Goal: Transaction & Acquisition: Purchase product/service

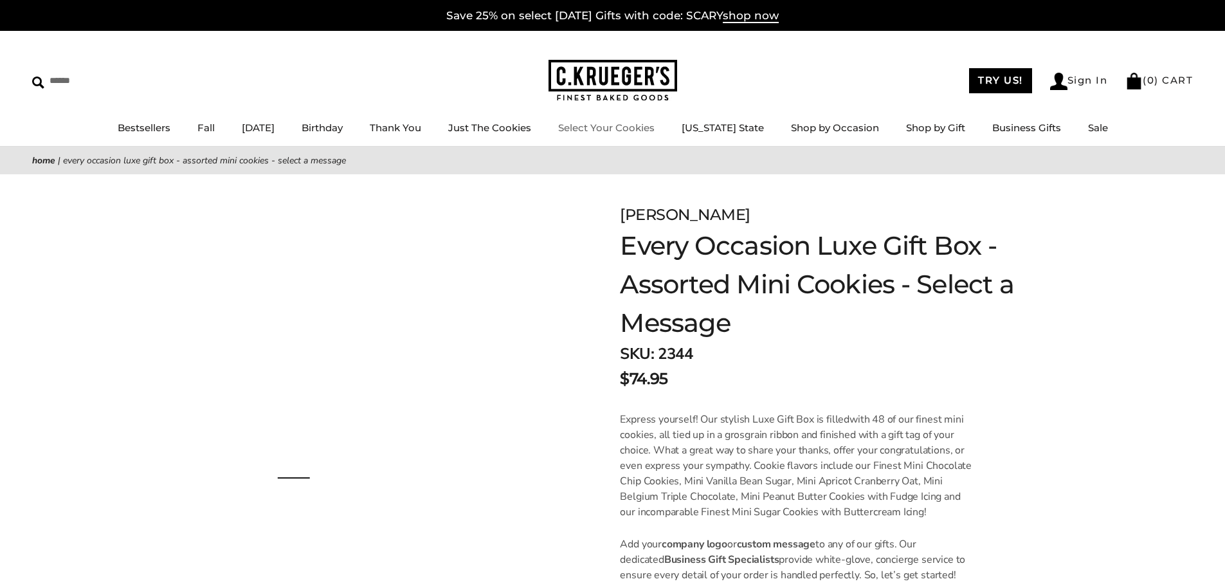
click at [588, 79] on img at bounding box center [613, 81] width 129 height 42
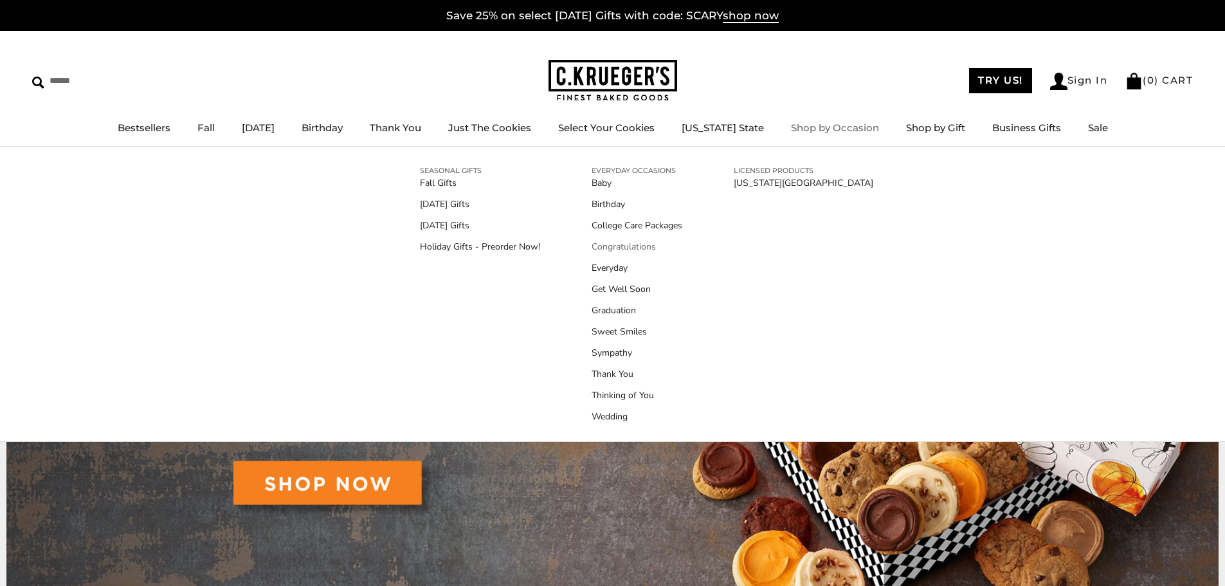
click at [613, 246] on link "Congratulations" at bounding box center [637, 247] width 91 height 14
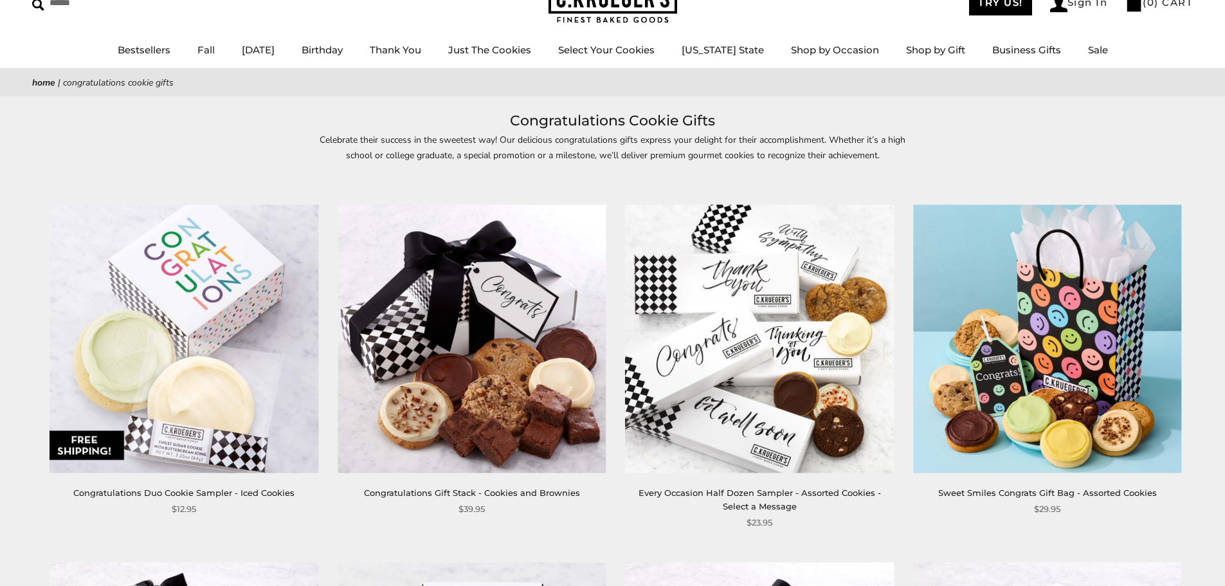
scroll to position [64, 0]
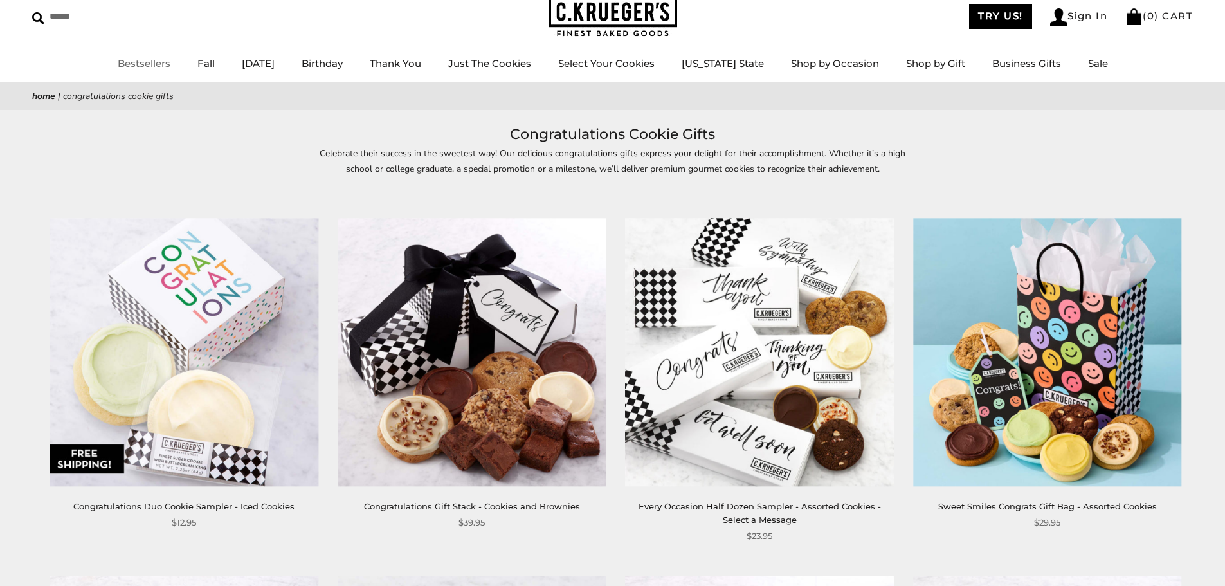
click at [148, 60] on link "Bestsellers" at bounding box center [144, 63] width 53 height 12
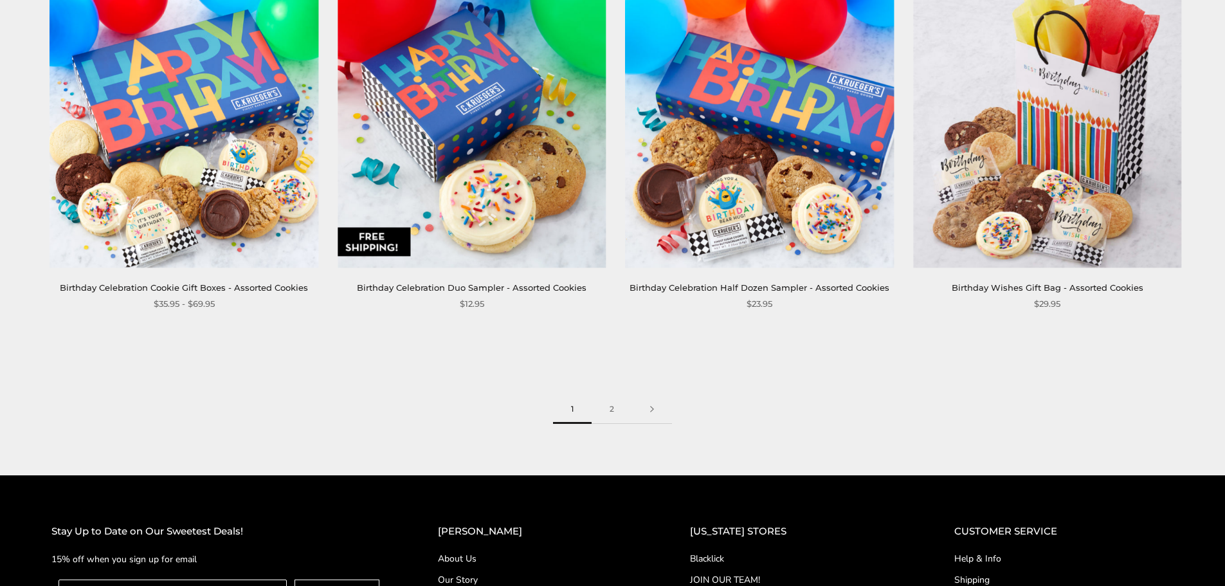
scroll to position [2058, 0]
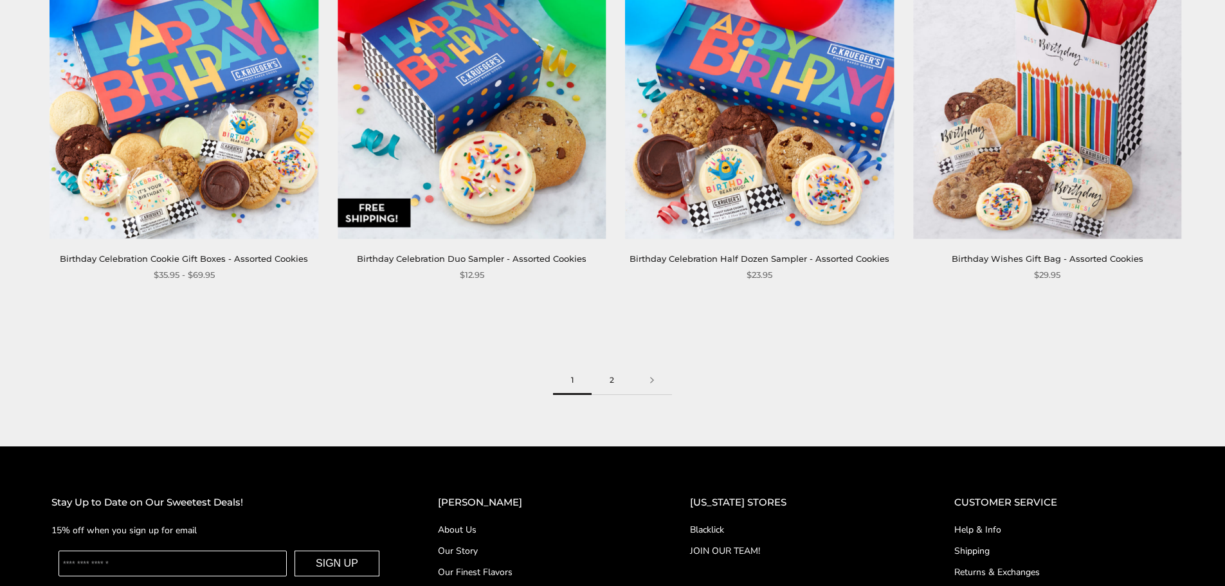
click at [606, 394] on link "2" at bounding box center [612, 380] width 41 height 29
